Goal: Task Accomplishment & Management: Use online tool/utility

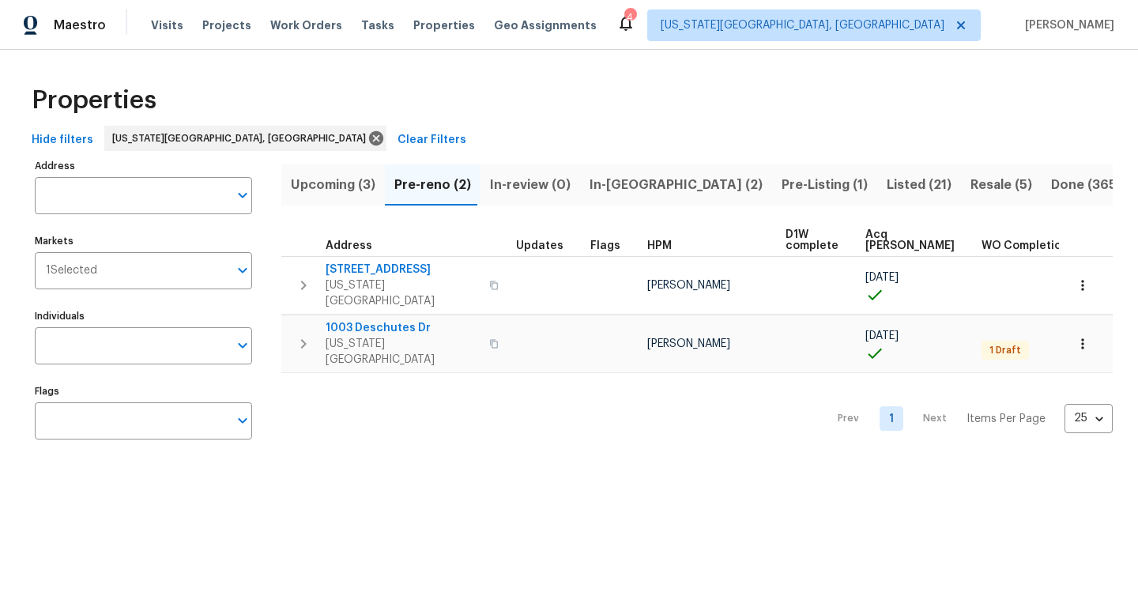
click at [621, 186] on span "In-reno (2)" at bounding box center [675, 185] width 173 height 22
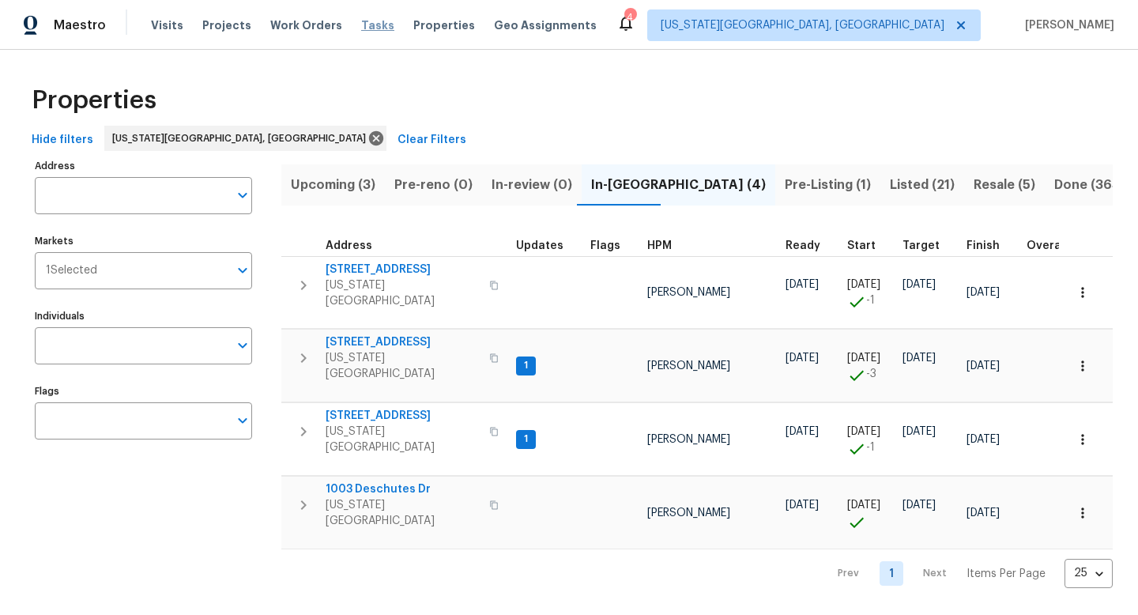
click at [361, 29] on span "Tasks" at bounding box center [377, 25] width 33 height 11
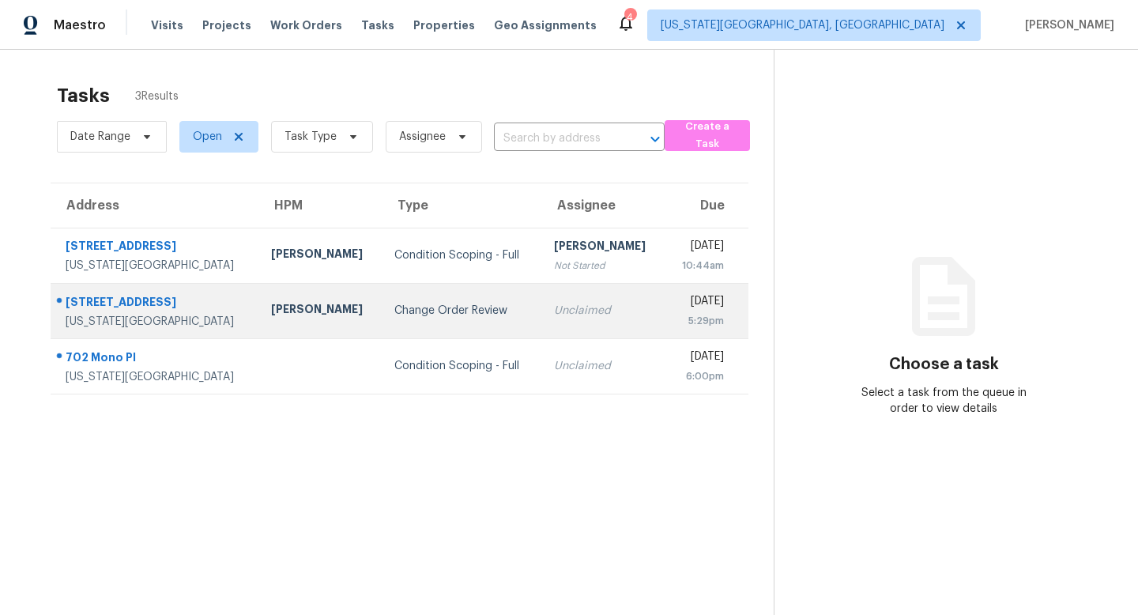
click at [133, 299] on div "4243 Moonbeam Dr" at bounding box center [156, 304] width 180 height 20
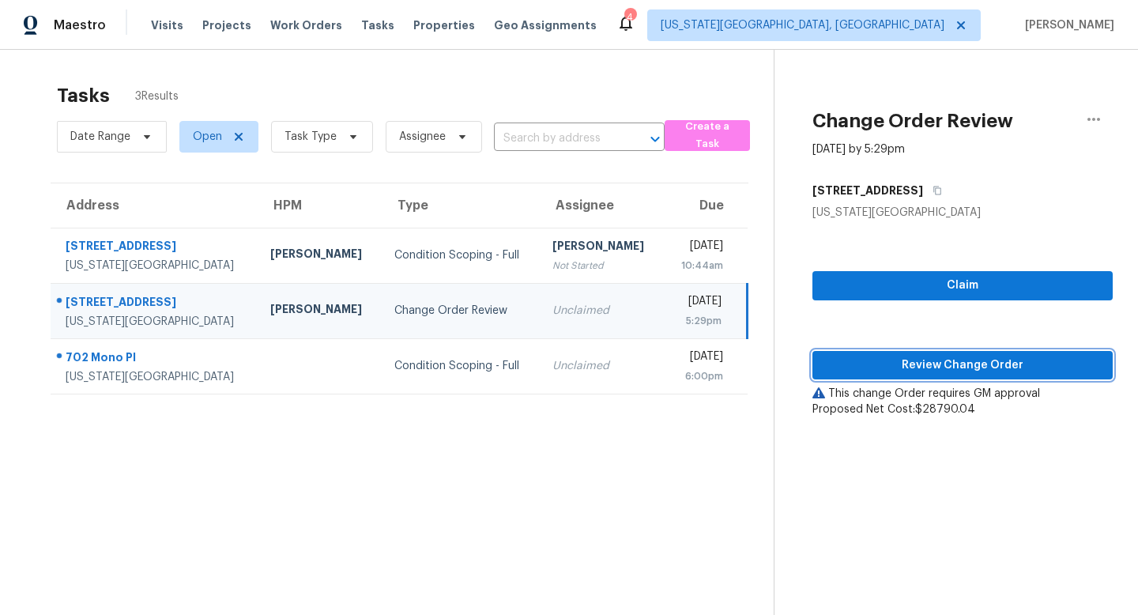
click at [890, 372] on span "Review Change Order" at bounding box center [962, 366] width 275 height 20
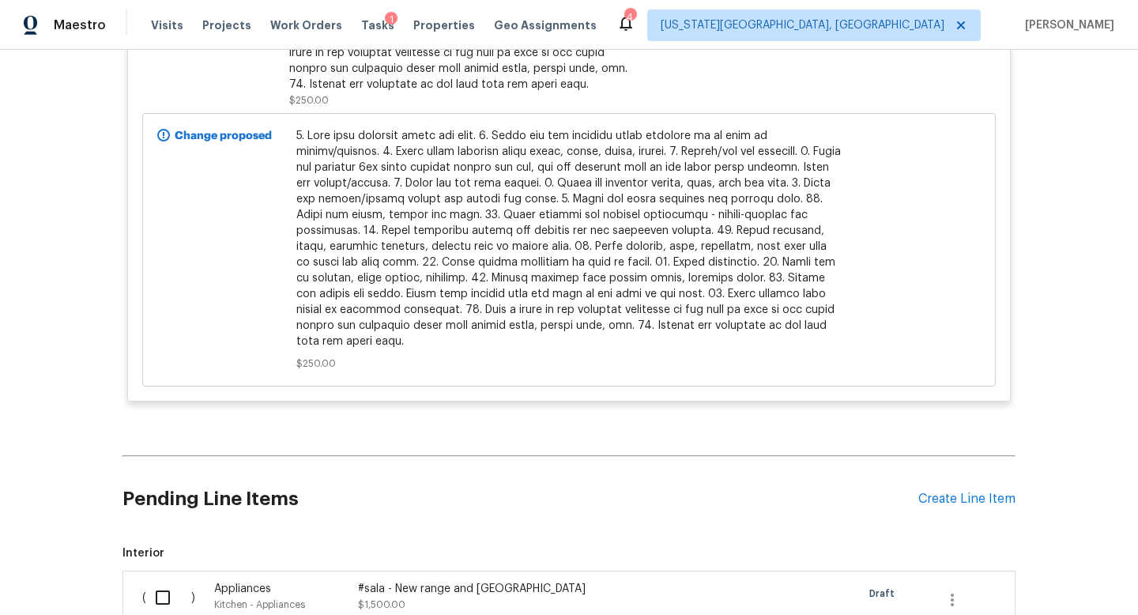
scroll to position [6273, 0]
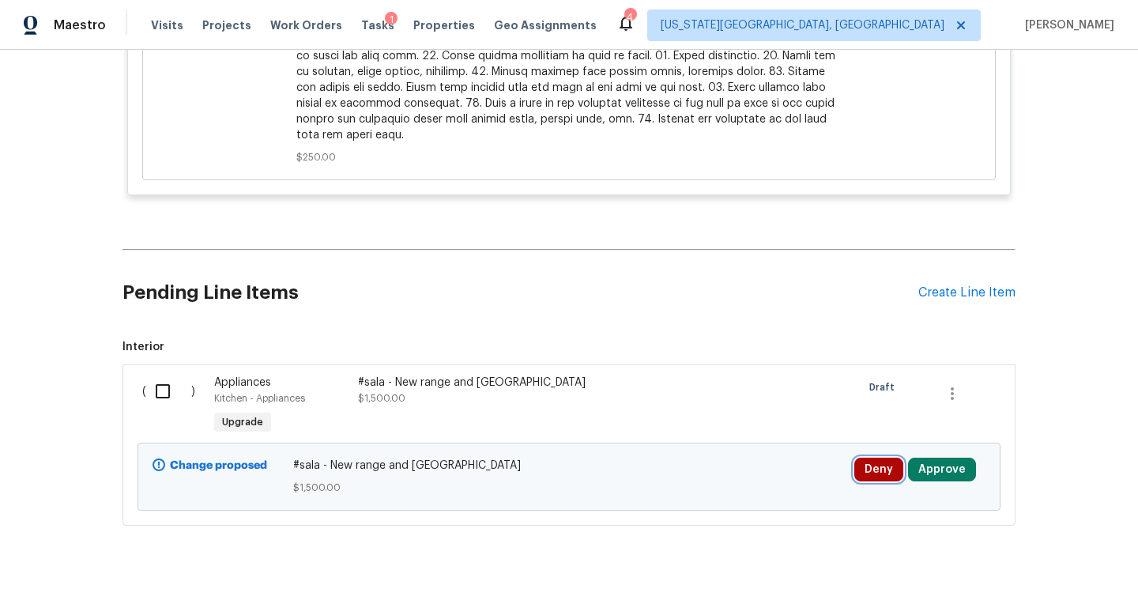
click at [879, 457] on button "Deny" at bounding box center [878, 469] width 49 height 24
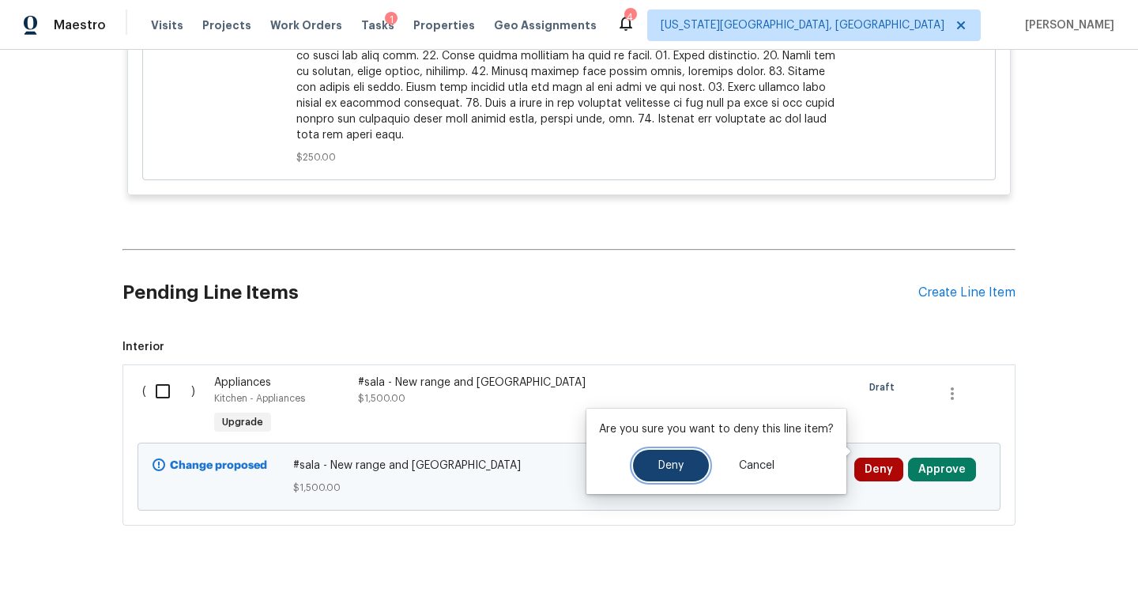
click at [660, 468] on span "Deny" at bounding box center [670, 466] width 25 height 12
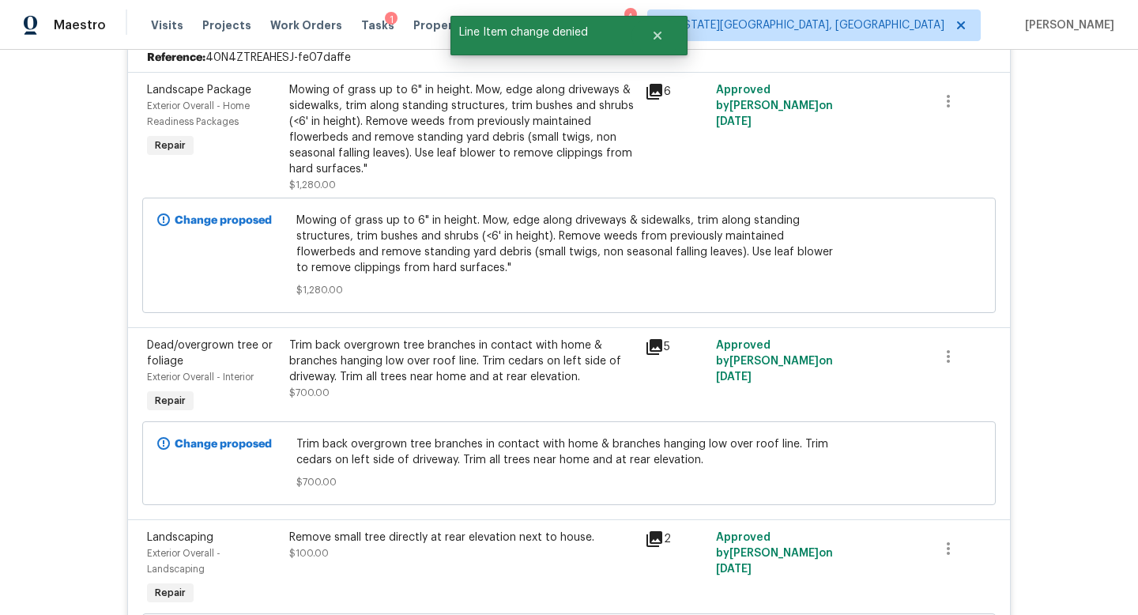
scroll to position [4192, 0]
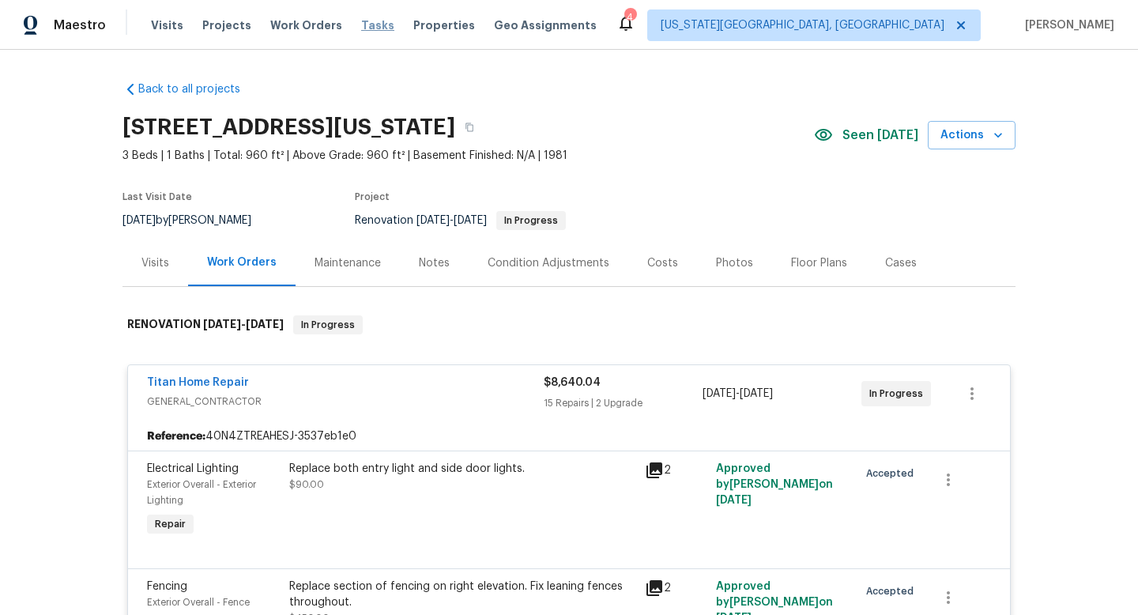
click at [367, 28] on span "Tasks" at bounding box center [377, 25] width 33 height 11
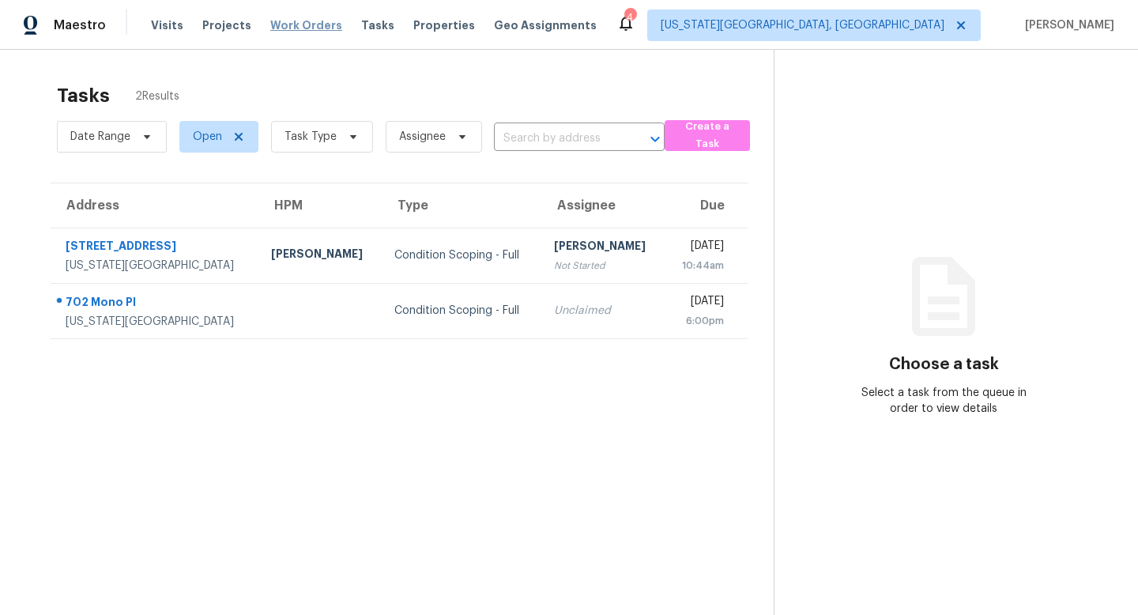
click at [306, 23] on span "Work Orders" at bounding box center [306, 25] width 72 height 16
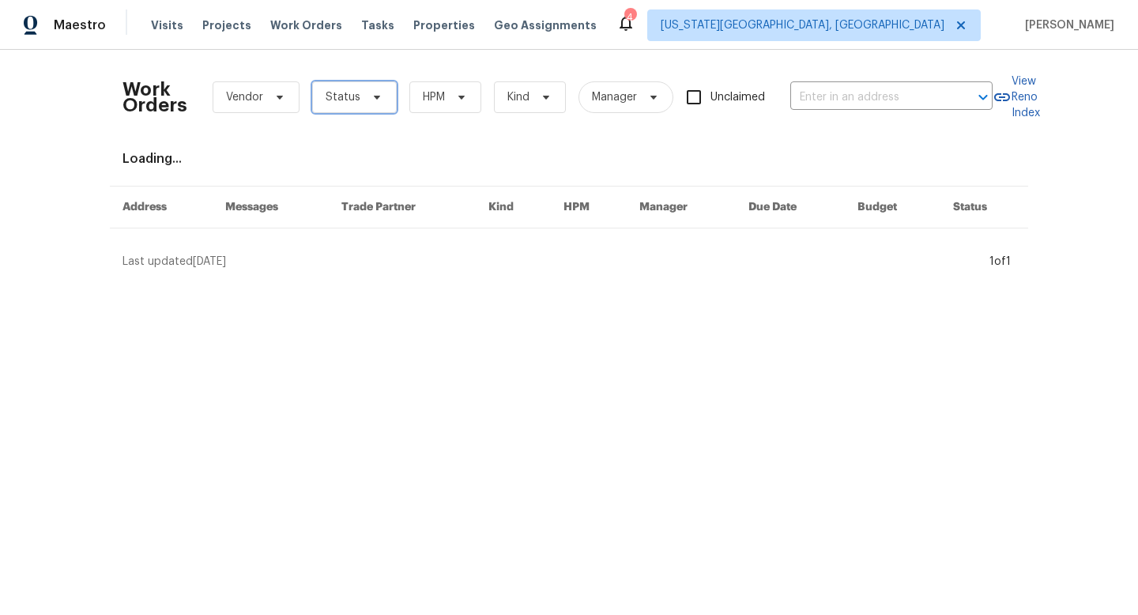
click at [342, 96] on span "Status" at bounding box center [343, 97] width 35 height 16
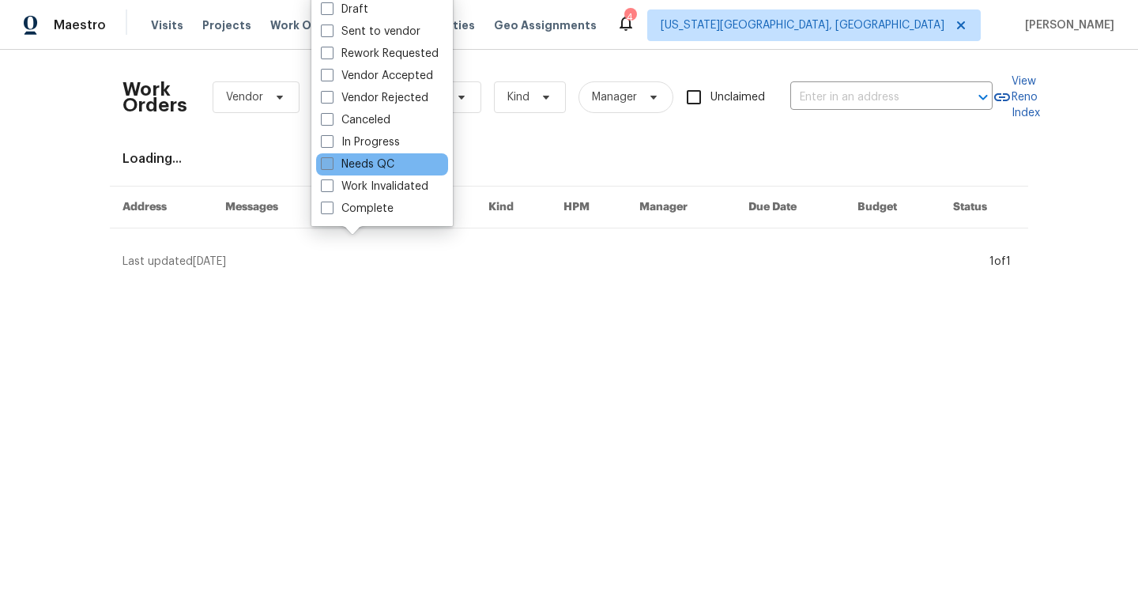
click at [328, 166] on span at bounding box center [327, 163] width 13 height 13
click at [328, 166] on input "Needs QC" at bounding box center [326, 161] width 10 height 10
checkbox input "true"
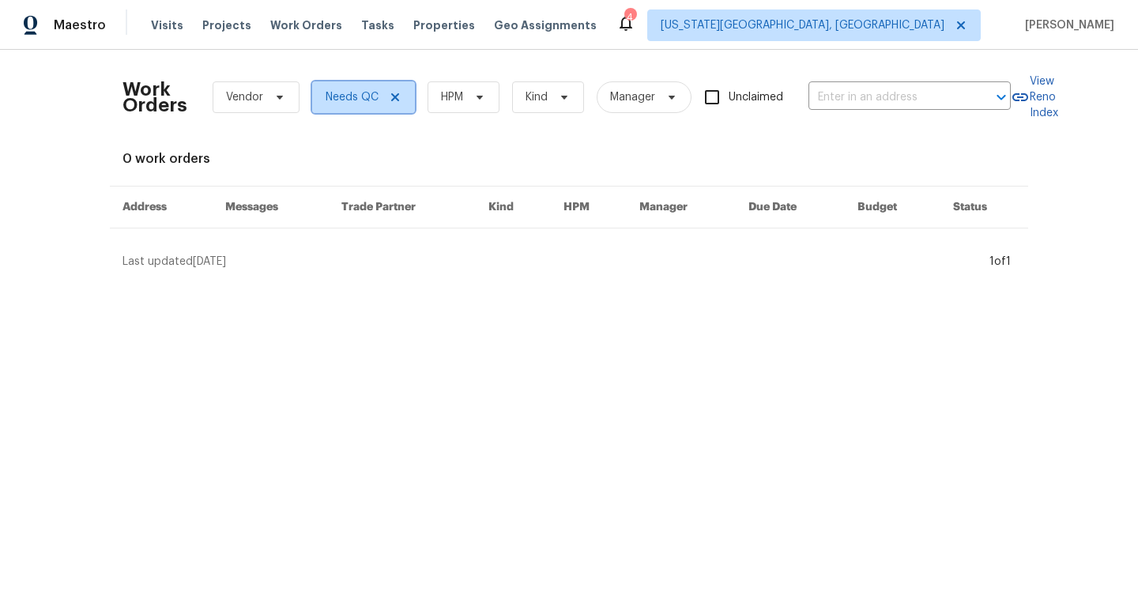
click at [394, 96] on icon at bounding box center [395, 97] width 8 height 8
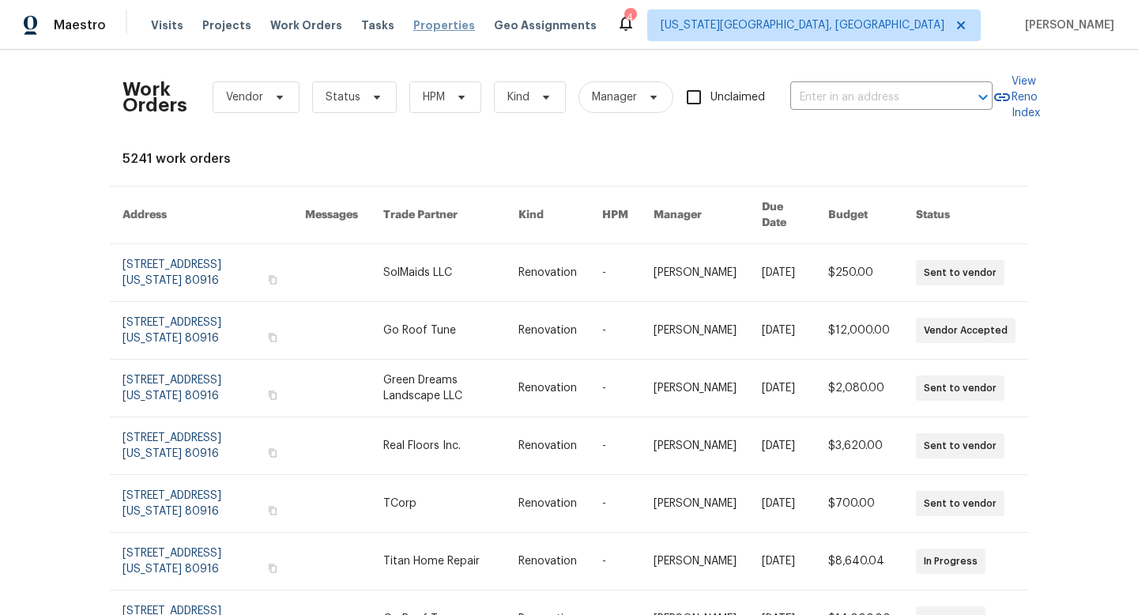
click at [413, 28] on span "Properties" at bounding box center [444, 25] width 62 height 16
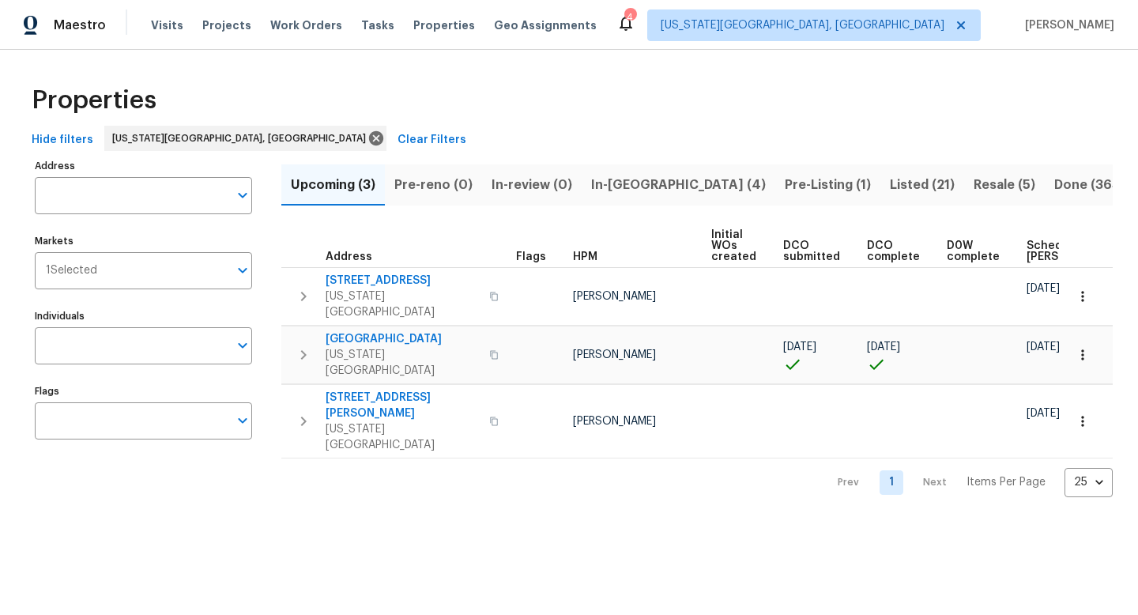
click at [333, 181] on span "Upcoming (3)" at bounding box center [333, 185] width 85 height 22
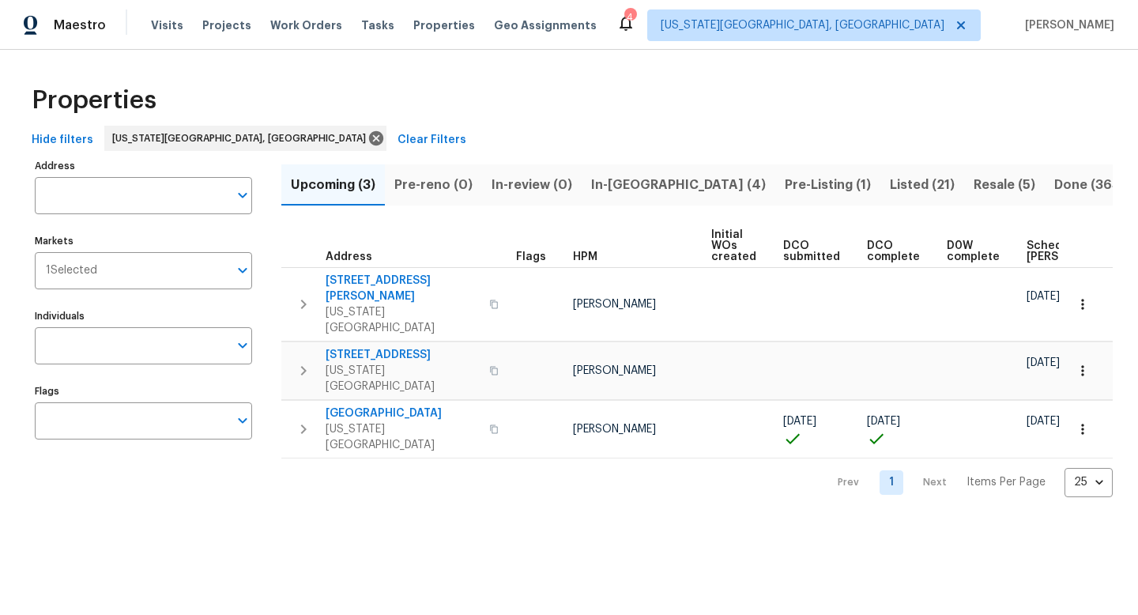
scroll to position [0, 173]
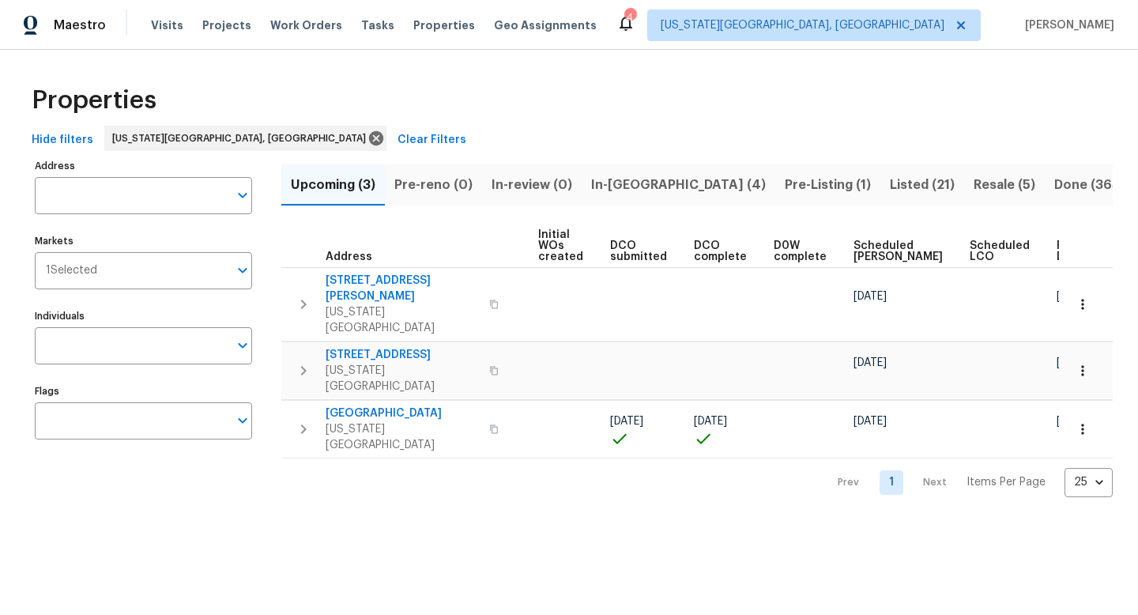
click at [1056, 258] on span "Ready Date" at bounding box center [1073, 251] width 35 height 22
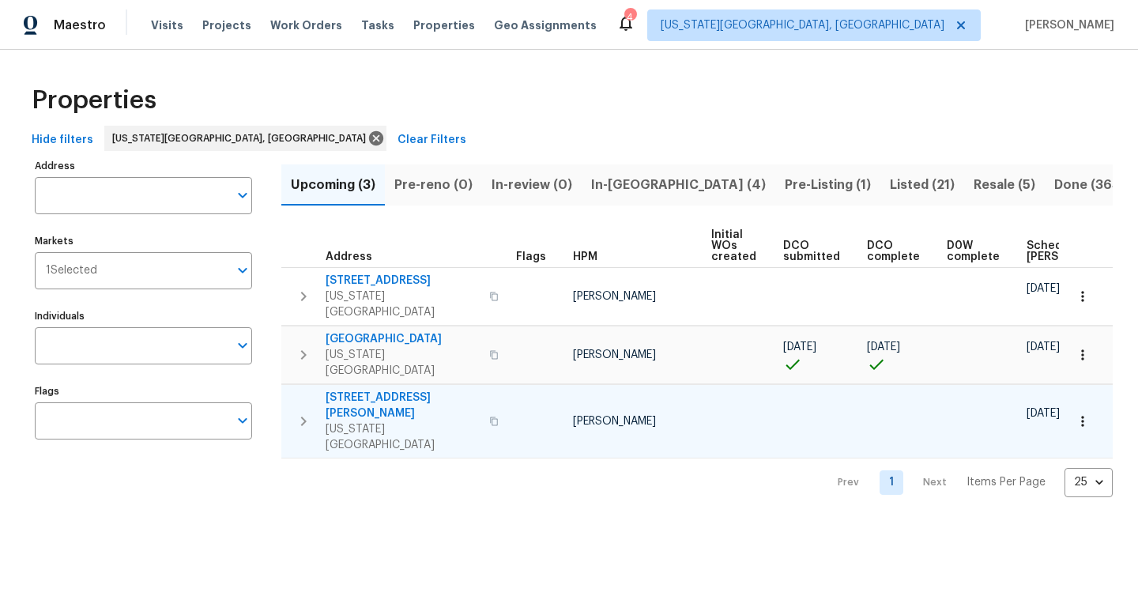
scroll to position [0, 192]
